Goal: Task Accomplishment & Management: Manage account settings

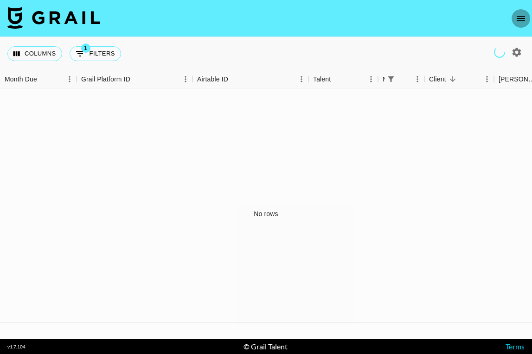
click at [521, 20] on icon "open drawer" at bounding box center [520, 19] width 8 height 6
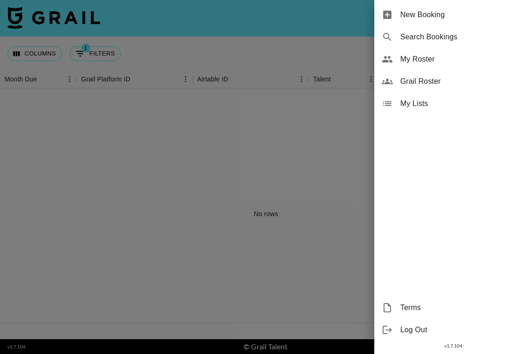
click at [432, 63] on span "My Roster" at bounding box center [462, 59] width 124 height 11
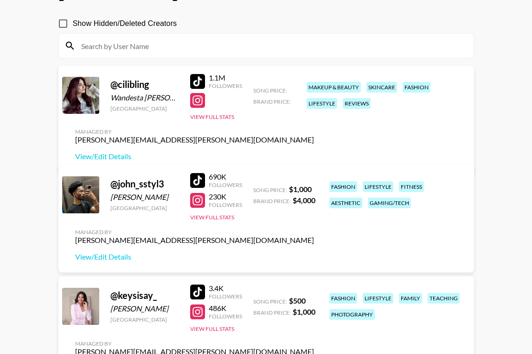
scroll to position [105, 0]
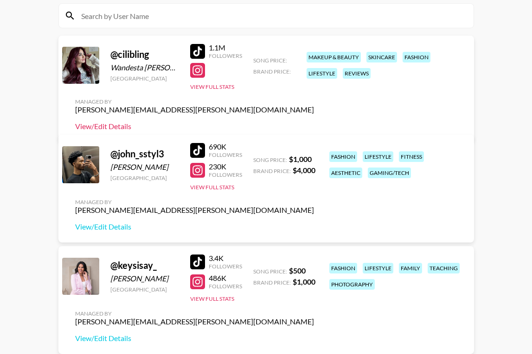
click at [314, 122] on link "View/Edit Details" at bounding box center [194, 126] width 239 height 9
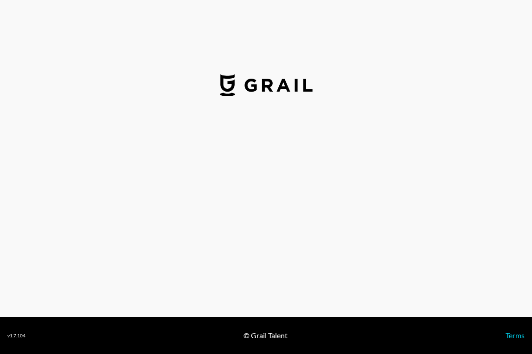
select select "USD"
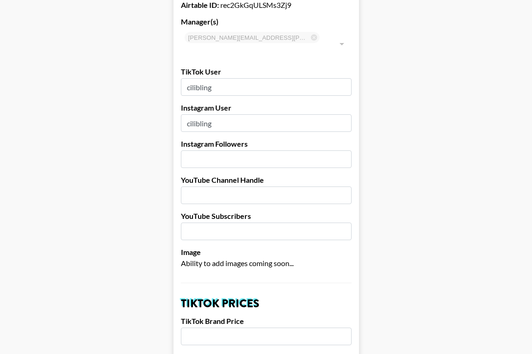
scroll to position [65, 0]
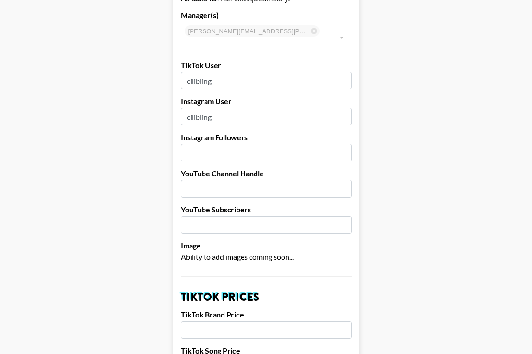
click at [200, 144] on input "number" at bounding box center [266, 153] width 171 height 18
click at [316, 144] on input "number" at bounding box center [266, 153] width 171 height 18
type input "445000"
click at [290, 180] on input "text" at bounding box center [266, 189] width 171 height 18
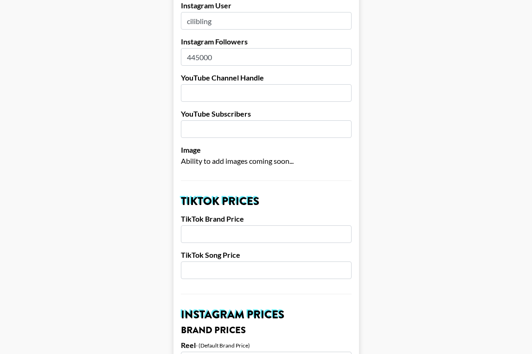
scroll to position [163, 0]
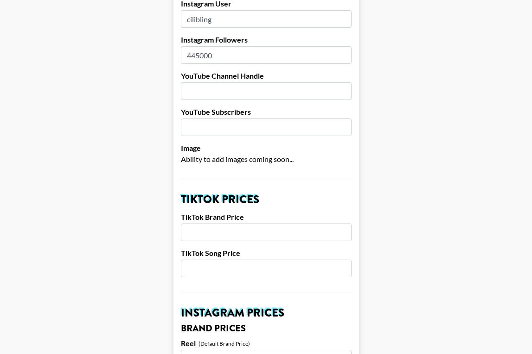
click at [214, 224] on input "number" at bounding box center [266, 233] width 171 height 18
click at [215, 260] on input "number" at bounding box center [266, 269] width 171 height 18
type input "1000"
click at [247, 224] on input "number" at bounding box center [266, 233] width 171 height 18
type input "3000"
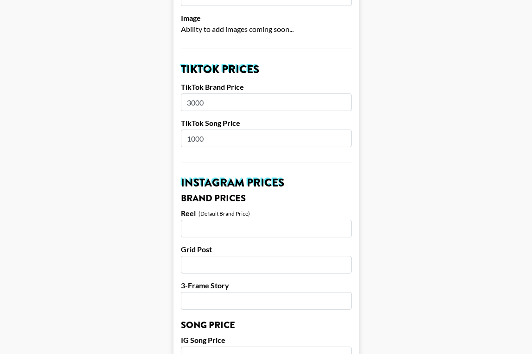
scroll to position [310, 0]
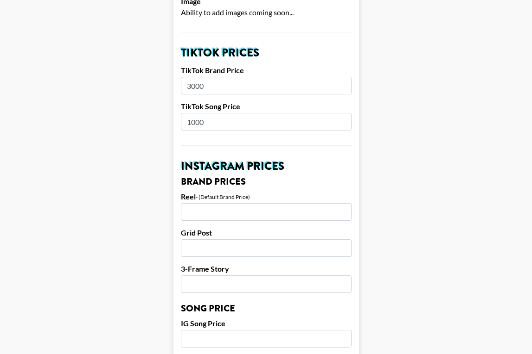
click at [213, 203] on input "number" at bounding box center [266, 212] width 171 height 18
type input "8000"
click at [217, 240] on input "number" at bounding box center [266, 249] width 171 height 18
type input "6000"
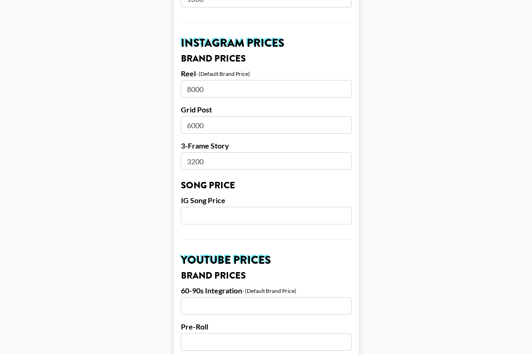
scroll to position [437, 0]
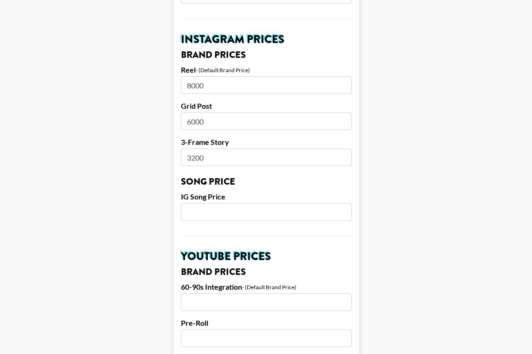
type input "3200"
click at [200, 203] on input "number" at bounding box center [266, 212] width 171 height 18
type input "1000"
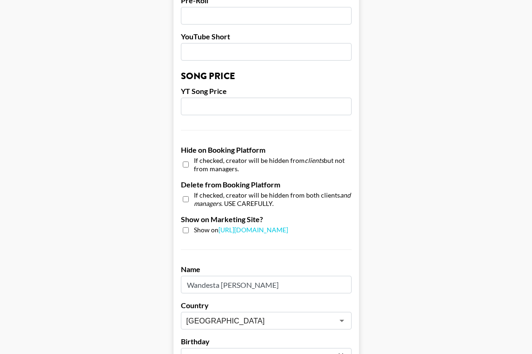
scroll to position [814, 0]
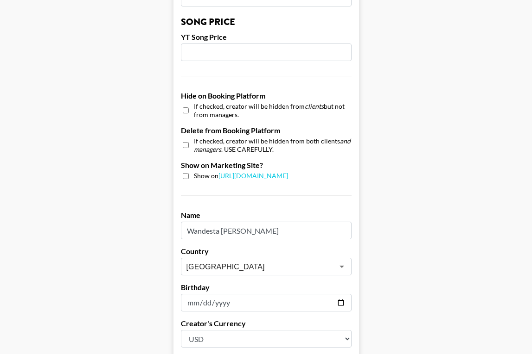
click at [186, 173] on input "checkbox" at bounding box center [186, 176] width 6 height 6
checkbox input "true"
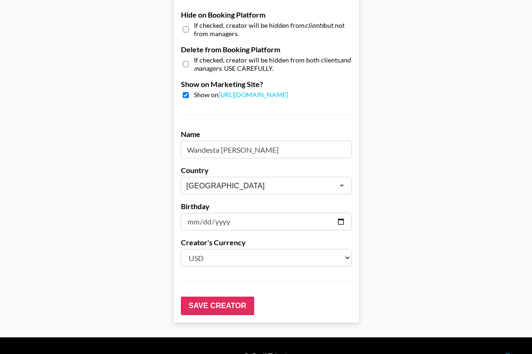
scroll to position [900, 0]
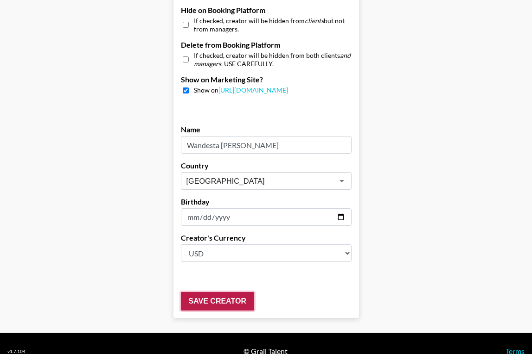
click at [230, 292] on input "Save Creator" at bounding box center [217, 301] width 73 height 19
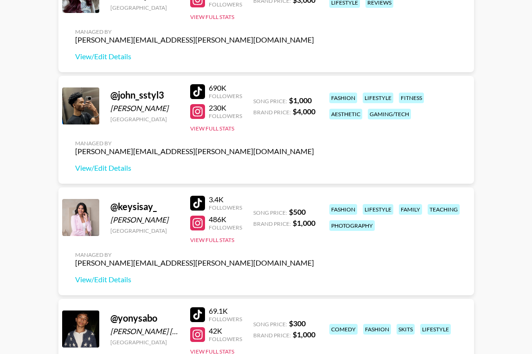
scroll to position [205, 0]
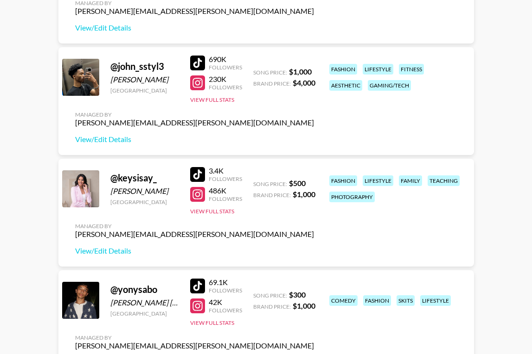
click at [201, 190] on div at bounding box center [197, 194] width 15 height 15
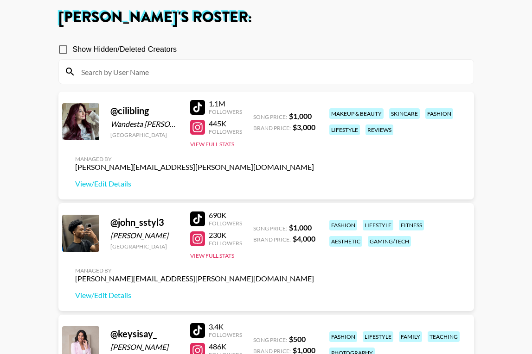
scroll to position [51, 0]
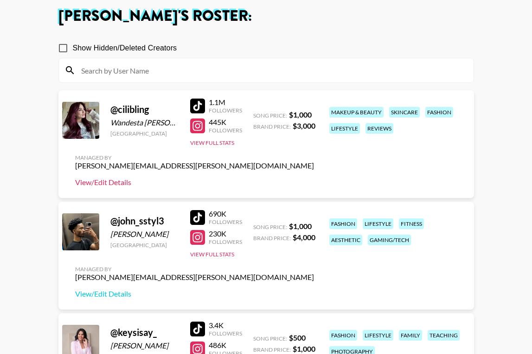
click at [112, 185] on link "View/Edit Details" at bounding box center [194, 182] width 239 height 9
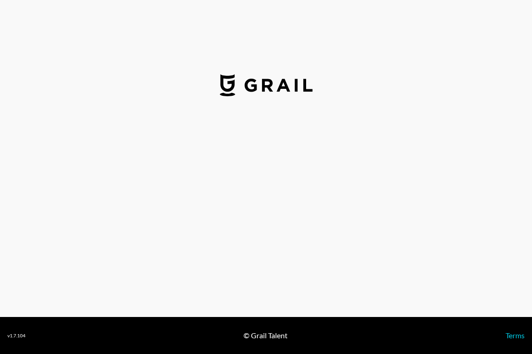
select select "USD"
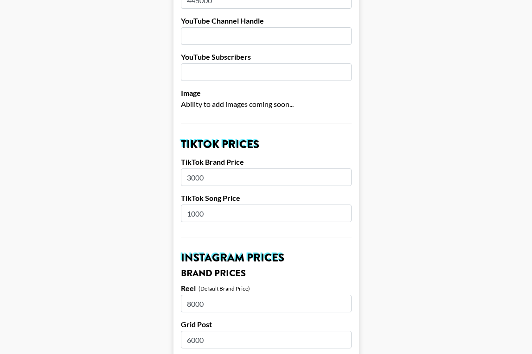
scroll to position [235, 0]
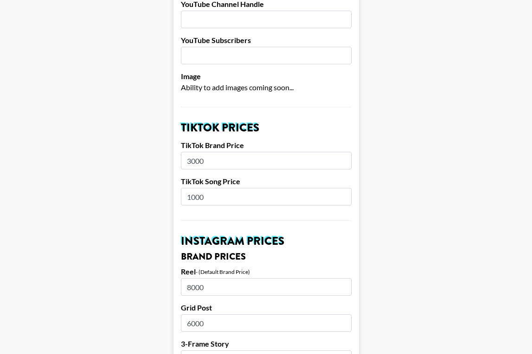
click at [215, 152] on input "3000" at bounding box center [266, 161] width 171 height 18
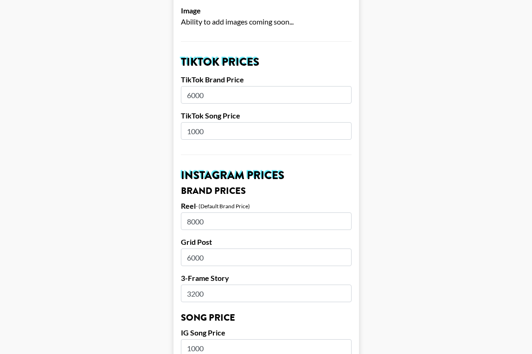
scroll to position [300, 0]
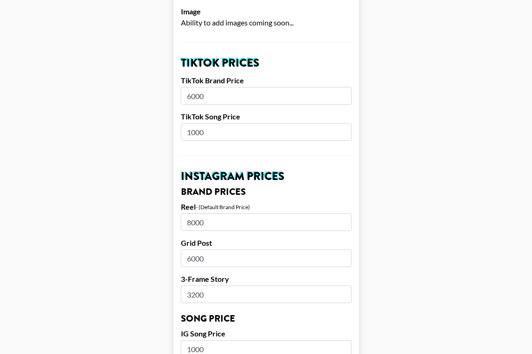
click at [217, 87] on input "6000" at bounding box center [266, 96] width 171 height 18
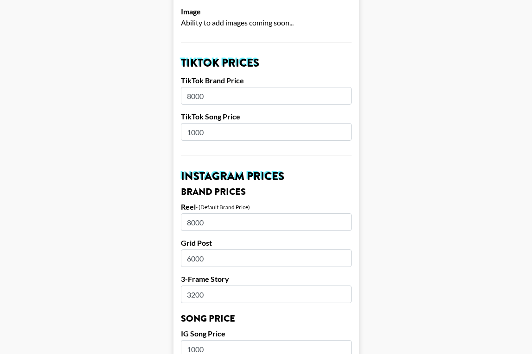
type input "8000"
click at [211, 123] on input "1000" at bounding box center [266, 132] width 171 height 18
click at [370, 126] on main "Airtable ID: rec2GkGqULSMs3Zj9 Manager(s) adam.daigle@grail-talent.com ​ TikTok…" at bounding box center [265, 335] width 517 height 1166
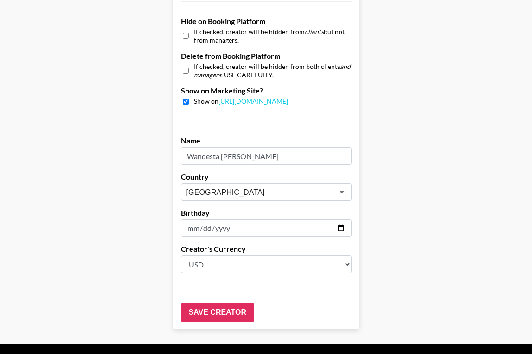
scroll to position [903, 0]
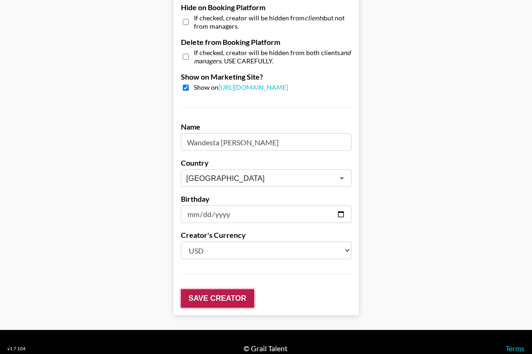
click at [208, 291] on input "Save Creator" at bounding box center [217, 299] width 73 height 19
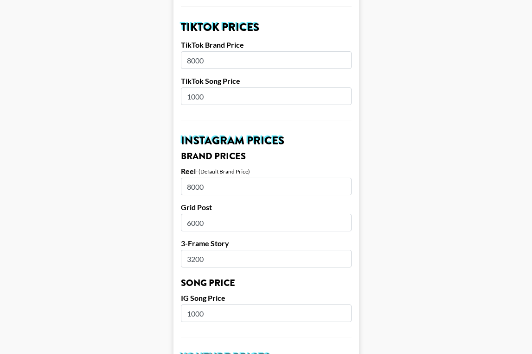
scroll to position [371, 0]
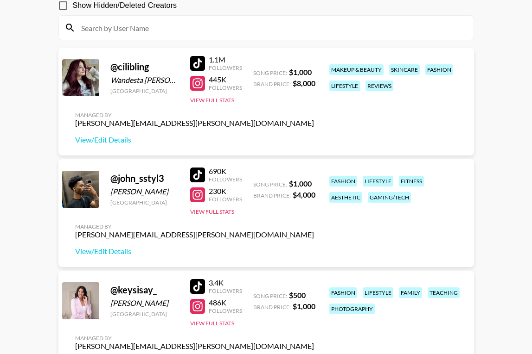
scroll to position [96, 0]
